Goal: Communication & Community: Share content

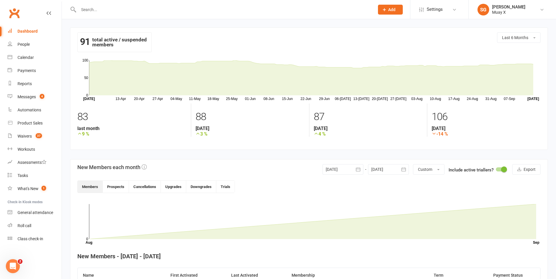
click at [116, 10] on input "text" at bounding box center [224, 10] width 294 height 8
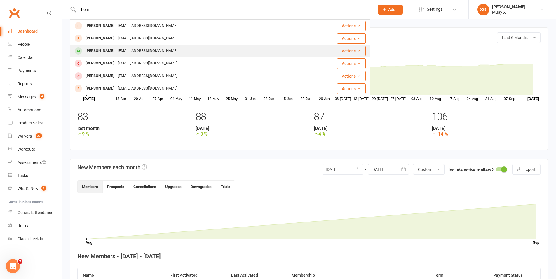
type input "henr"
click at [118, 52] on div "[EMAIL_ADDRESS][DOMAIN_NAME]" at bounding box center [147, 51] width 63 height 8
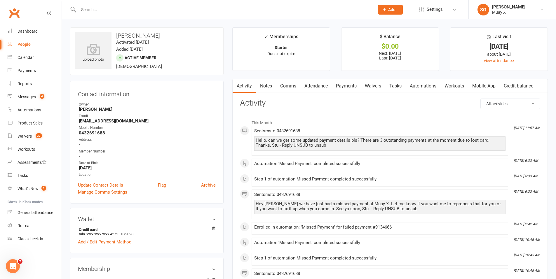
click at [349, 82] on link "Payments" at bounding box center [346, 85] width 29 height 13
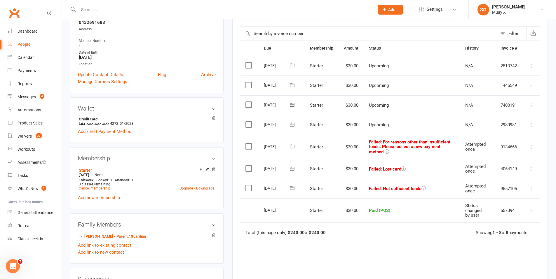
scroll to position [146, 0]
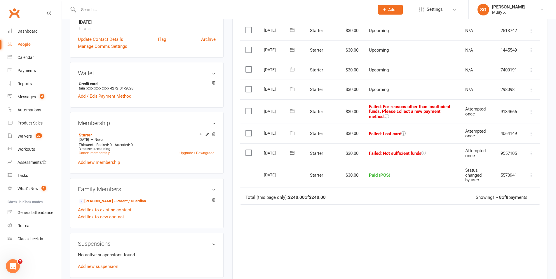
click at [533, 109] on icon at bounding box center [531, 112] width 6 height 6
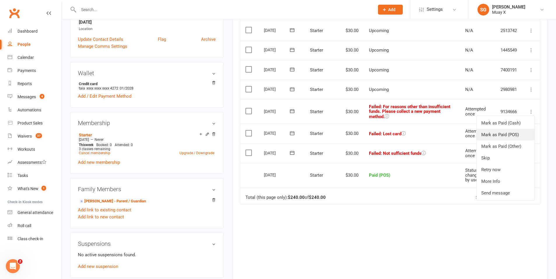
click at [502, 133] on link "Mark as Paid (POS)" at bounding box center [506, 135] width 58 height 12
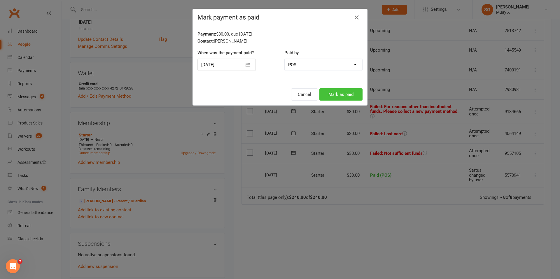
click at [344, 95] on button "Mark as paid" at bounding box center [341, 94] width 43 height 12
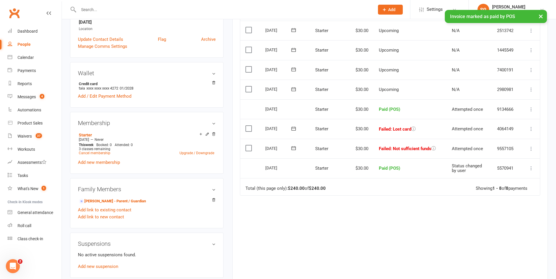
click at [531, 131] on icon at bounding box center [531, 129] width 6 height 6
click at [509, 152] on link "Mark as Paid (POS)" at bounding box center [506, 152] width 58 height 12
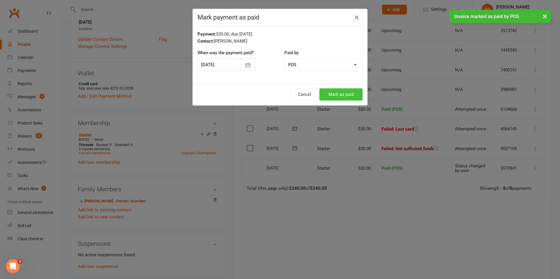
click at [351, 96] on button "Mark as paid" at bounding box center [341, 94] width 43 height 12
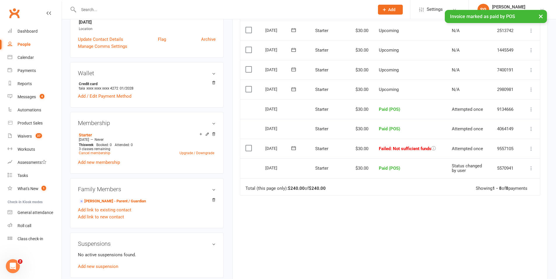
click at [532, 151] on icon at bounding box center [531, 149] width 6 height 6
click at [518, 172] on link "Mark as Paid (POS)" at bounding box center [506, 172] width 58 height 12
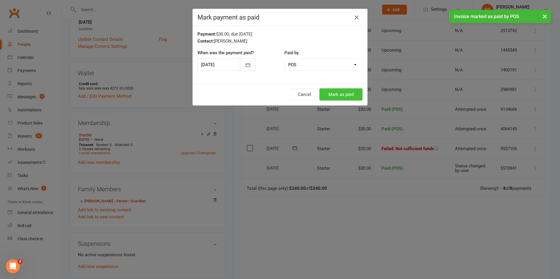
click at [342, 99] on button "Mark as paid" at bounding box center [341, 94] width 43 height 12
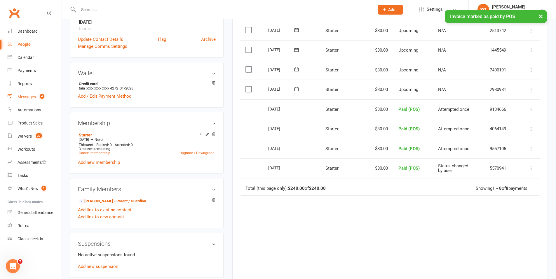
click at [24, 96] on div "Messages" at bounding box center [27, 97] width 18 height 5
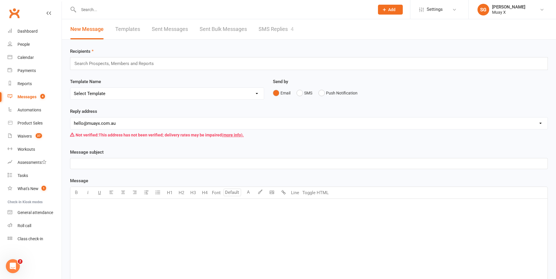
click at [272, 29] on link "SMS Replies 4" at bounding box center [276, 29] width 35 height 20
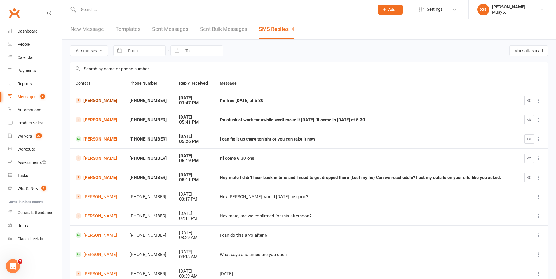
click at [99, 100] on link "[PERSON_NAME]" at bounding box center [97, 101] width 43 height 6
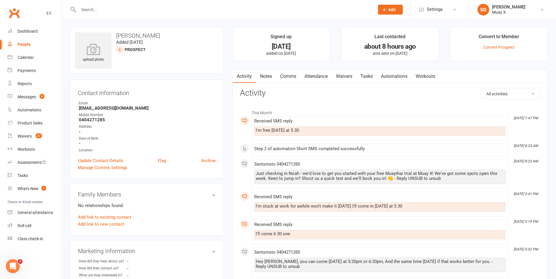
click at [288, 78] on link "Comms" at bounding box center [288, 76] width 24 height 13
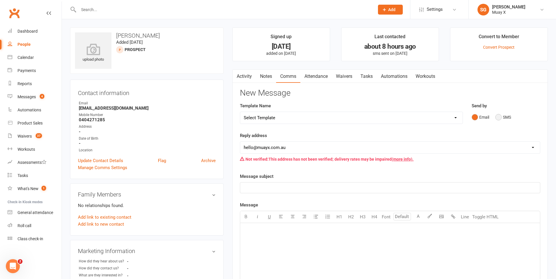
click at [499, 114] on button "SMS" at bounding box center [503, 117] width 16 height 11
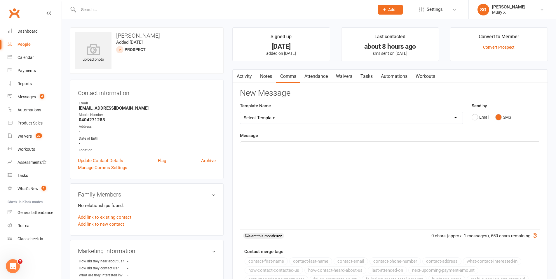
click at [415, 161] on div "﻿" at bounding box center [390, 186] width 300 height 88
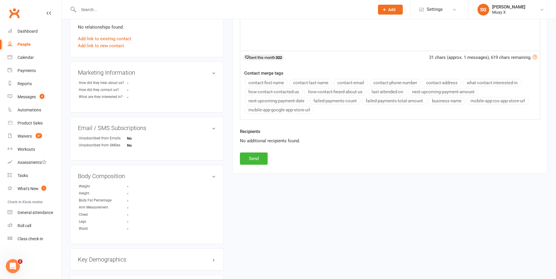
scroll to position [175, 0]
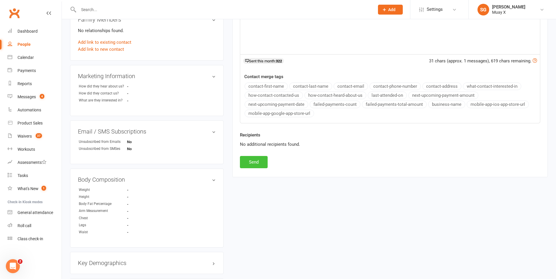
click at [257, 164] on button "Send" at bounding box center [254, 162] width 28 height 12
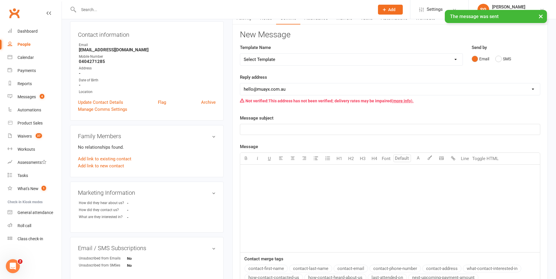
scroll to position [0, 0]
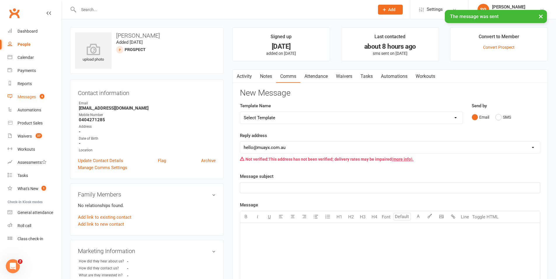
click at [28, 99] on div "Messages" at bounding box center [27, 97] width 18 height 5
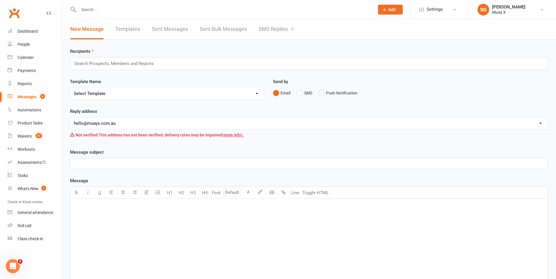
click at [267, 27] on link "SMS Replies 4" at bounding box center [276, 29] width 35 height 20
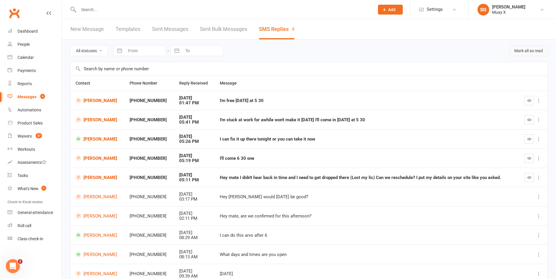
click at [523, 52] on button "Mark all as read" at bounding box center [528, 51] width 39 height 11
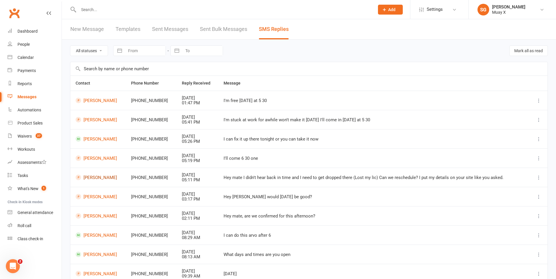
click at [94, 177] on link "[PERSON_NAME]" at bounding box center [98, 178] width 45 height 6
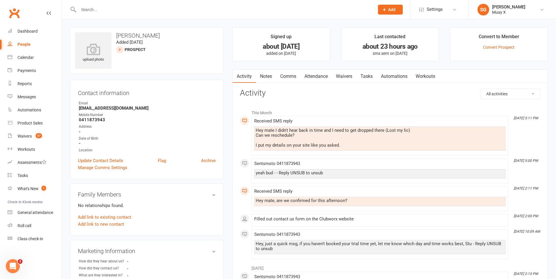
click at [291, 77] on link "Comms" at bounding box center [288, 76] width 24 height 13
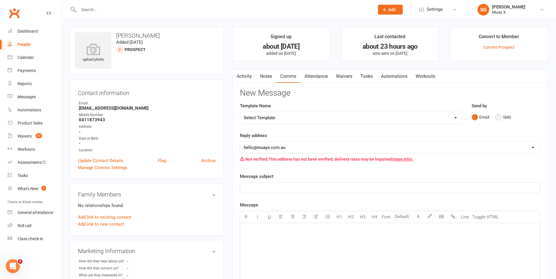
click at [500, 117] on button "SMS" at bounding box center [503, 117] width 16 height 11
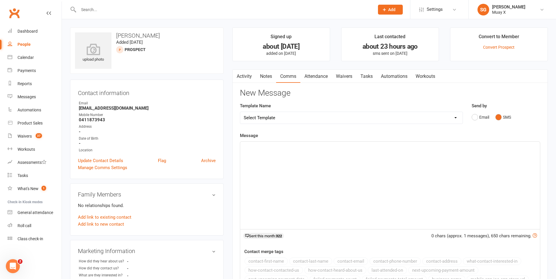
click at [417, 174] on div "﻿" at bounding box center [390, 186] width 300 height 88
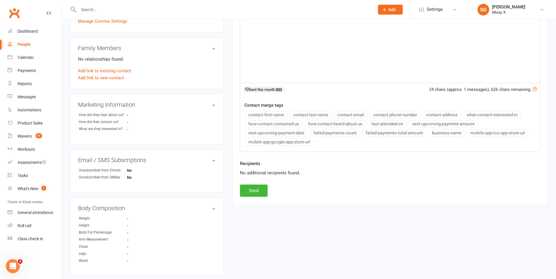
scroll to position [175, 0]
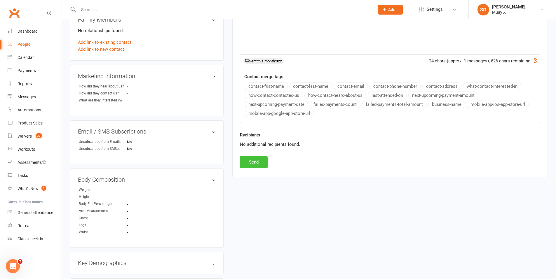
click at [259, 160] on button "Send" at bounding box center [254, 162] width 28 height 12
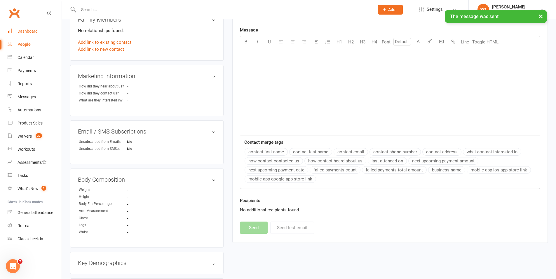
click at [32, 30] on div "Dashboard" at bounding box center [28, 31] width 20 height 5
